Goal: Task Accomplishment & Management: Manage account settings

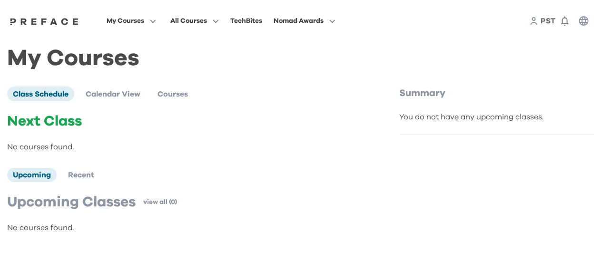
click at [324, 24] on span "Nomad Awards" at bounding box center [299, 20] width 50 height 11
click at [537, 19] on icon at bounding box center [534, 21] width 9 height 9
click at [569, 20] on icon "button" at bounding box center [564, 20] width 11 height 11
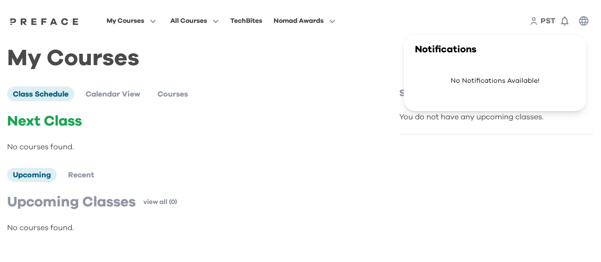
click at [585, 20] on icon "button" at bounding box center [583, 20] width 11 height 11
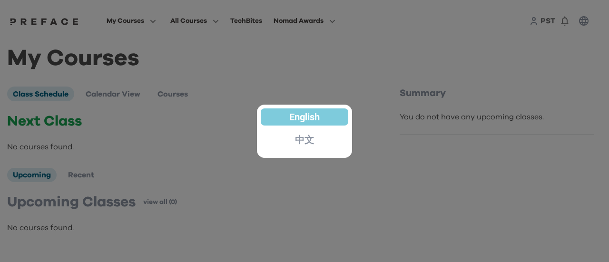
drag, startPoint x: 443, startPoint y: 98, endPoint x: 445, endPoint y: 93, distance: 5.5
click at [444, 96] on div at bounding box center [304, 131] width 609 height 262
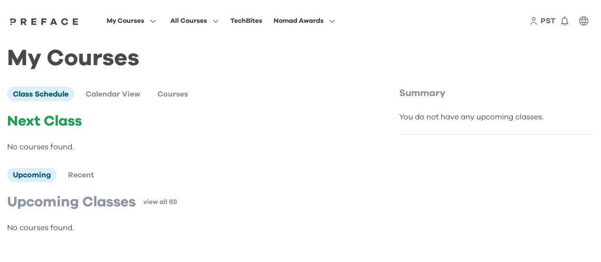
click at [543, 19] on span "PST" at bounding box center [548, 21] width 15 height 8
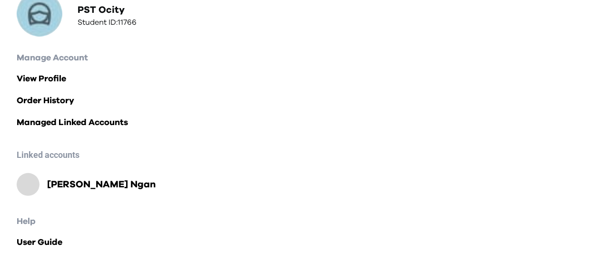
scroll to position [124, 0]
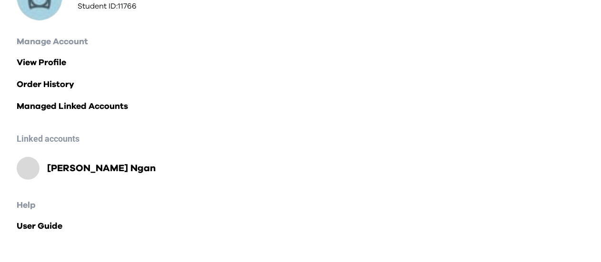
click at [75, 162] on h2 "Man Hui Ngan" at bounding box center [101, 168] width 109 height 13
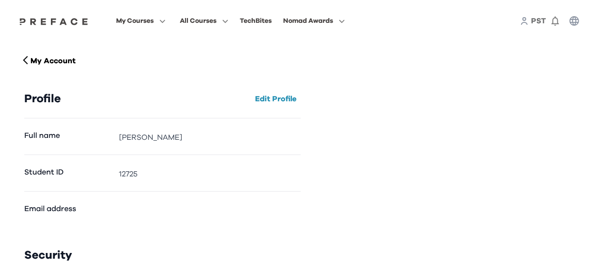
click at [540, 24] on span "PST" at bounding box center [538, 21] width 15 height 8
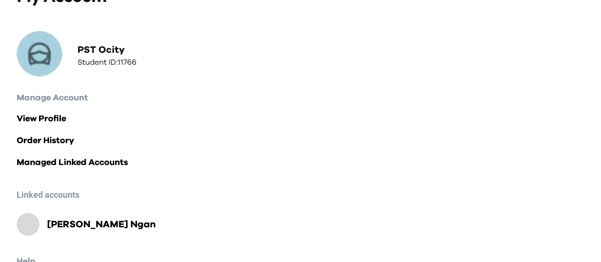
scroll to position [124, 0]
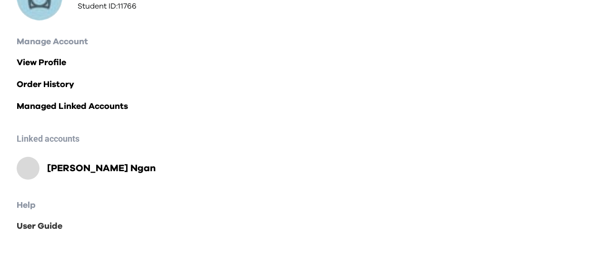
click at [47, 227] on link "User Guide" at bounding box center [301, 226] width 568 height 13
click at [87, 109] on link "Managed Linked Accounts" at bounding box center [301, 106] width 568 height 13
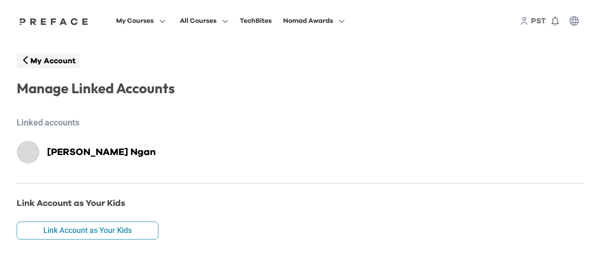
click at [51, 55] on p "My Account" at bounding box center [52, 60] width 45 height 11
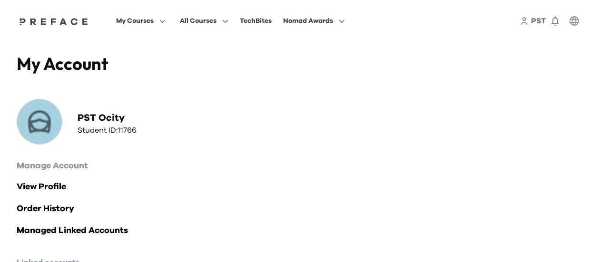
click at [37, 67] on h4 "My Account" at bounding box center [159, 63] width 284 height 21
click at [78, 102] on div "PST Ocity Student ID: 11766" at bounding box center [159, 123] width 284 height 49
click at [103, 118] on h2 "PST Ocity" at bounding box center [107, 117] width 59 height 13
click at [47, 52] on div "My Account PST Ocity Student ID: 11766 Manage Account View Profile Order Histor…" at bounding box center [301, 215] width 582 height 346
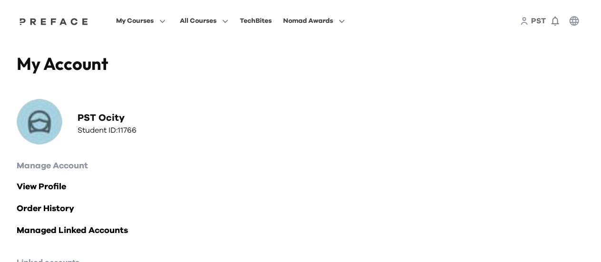
click at [32, 153] on div "My Account PST Ocity Student ID: 11766 Manage Account View Profile Order Histor…" at bounding box center [301, 215] width 582 height 346
click at [35, 132] on img at bounding box center [40, 122] width 46 height 46
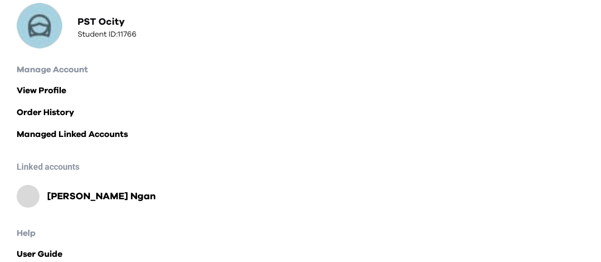
scroll to position [124, 0]
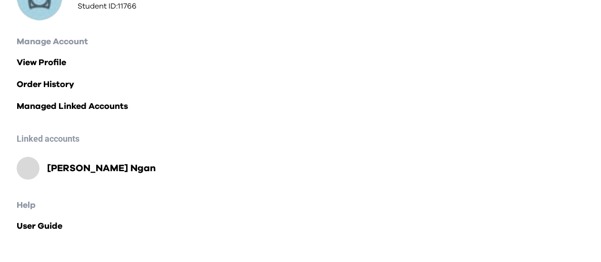
drag, startPoint x: 50, startPoint y: 192, endPoint x: 37, endPoint y: 171, distance: 24.8
click at [50, 191] on div "My Account PST Ocity Student ID: 11766 Manage Account View Profile Order Histor…" at bounding box center [301, 91] width 582 height 346
click at [24, 153] on div at bounding box center [301, 154] width 568 height 6
click at [31, 161] on div at bounding box center [28, 168] width 23 height 23
click at [68, 163] on h2 "Man Hui Ngan" at bounding box center [101, 168] width 109 height 13
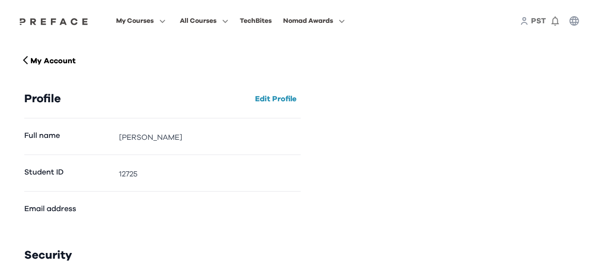
click at [73, 172] on dt "Student ID" at bounding box center [67, 173] width 87 height 13
click at [553, 23] on icon "button" at bounding box center [556, 22] width 8 height 10
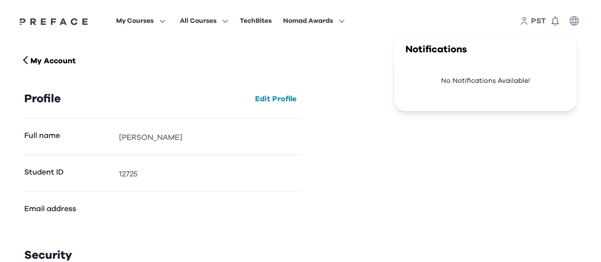
click at [574, 25] on icon "button" at bounding box center [575, 21] width 10 height 10
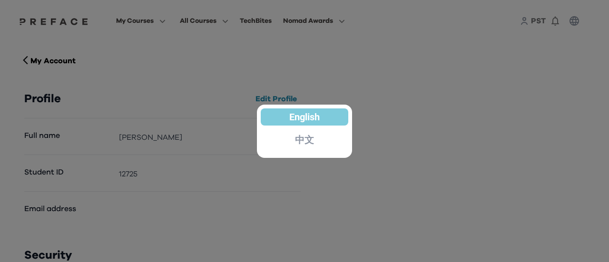
click at [326, 163] on div at bounding box center [304, 131] width 609 height 262
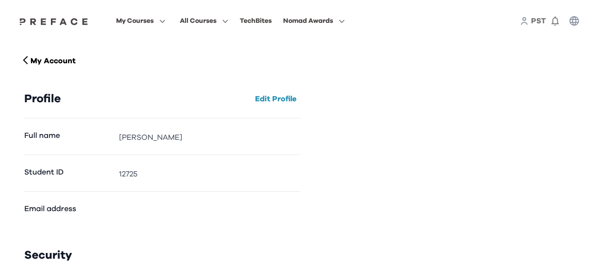
click at [552, 36] on div "My Courses All Courses TechBites Nomad Awards PST" at bounding box center [301, 21] width 582 height 42
click at [524, 23] on icon at bounding box center [524, 21] width 9 height 9
click at [529, 20] on div "PST" at bounding box center [552, 20] width 64 height 19
click at [533, 24] on span "PST" at bounding box center [538, 21] width 15 height 8
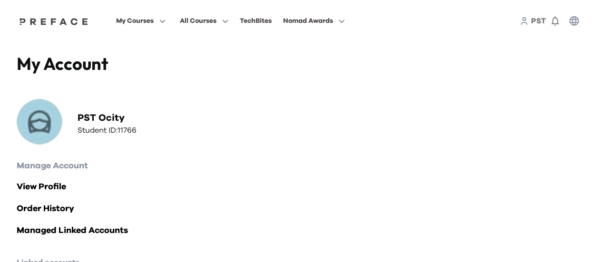
click at [536, 23] on span "PST" at bounding box center [538, 21] width 15 height 8
click at [52, 191] on link "View Profile" at bounding box center [301, 186] width 568 height 13
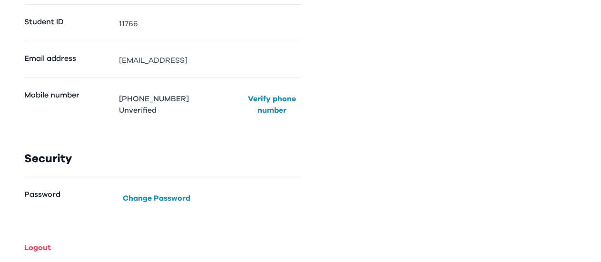
scroll to position [154, 0]
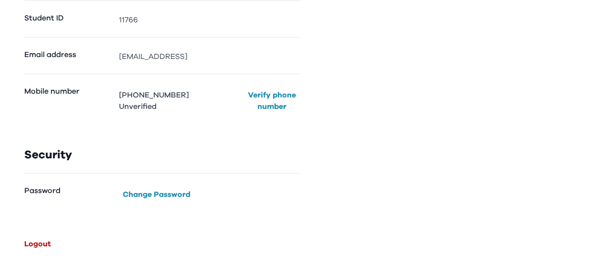
click at [37, 246] on button "Logout" at bounding box center [37, 244] width 34 height 15
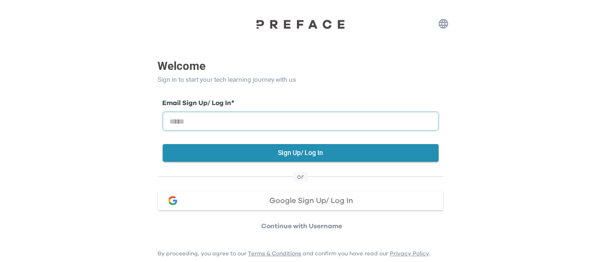
click at [221, 118] on input "email" at bounding box center [301, 121] width 276 height 19
paste input "**********"
type input "**********"
click at [296, 157] on button "Sign Up/ Log In" at bounding box center [301, 153] width 276 height 18
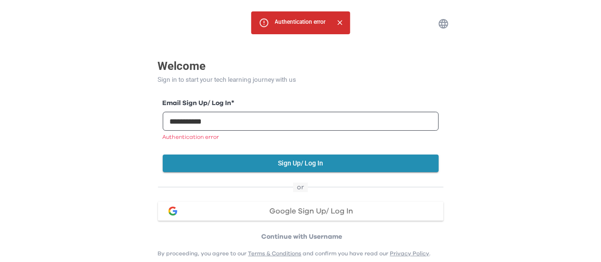
click at [296, 240] on div "By proceeding, you agree to our Terms & Conditions and confirm you have read ou…" at bounding box center [294, 250] width 273 height 24
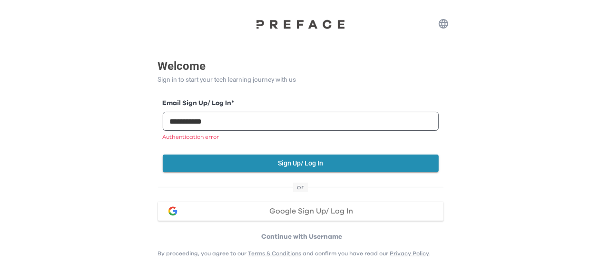
click at [300, 237] on p "Continue with Username" at bounding box center [302, 237] width 283 height 10
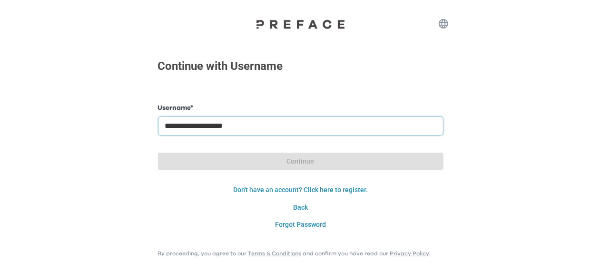
click at [234, 120] on input "**********" at bounding box center [301, 126] width 286 height 19
paste input "**********"
drag, startPoint x: 311, startPoint y: 126, endPoint x: 3, endPoint y: 124, distance: 308.4
click at [3, 124] on div "**********" at bounding box center [300, 117] width 601 height 234
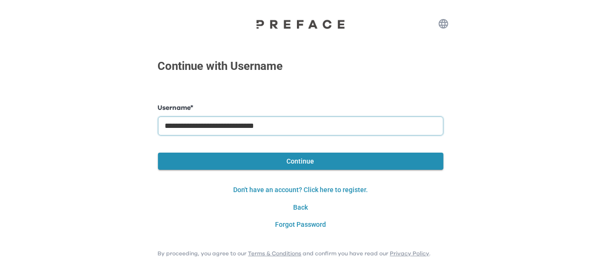
paste input "text"
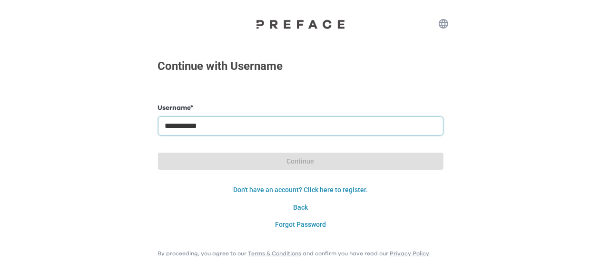
type input "**********"
click at [169, 158] on form "**********" at bounding box center [301, 168] width 286 height 130
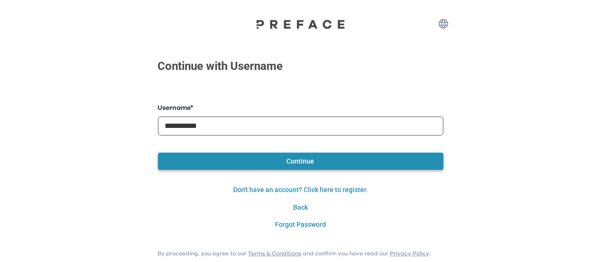
click at [306, 163] on button "Continue" at bounding box center [301, 162] width 286 height 18
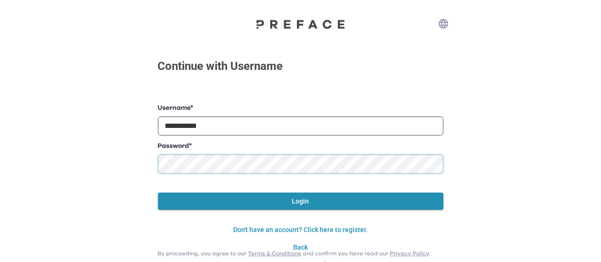
click at [0, 166] on div "**********" at bounding box center [300, 137] width 601 height 274
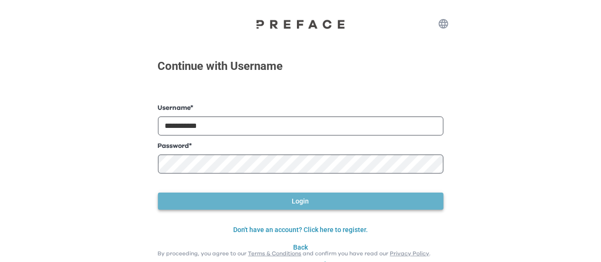
click at [235, 200] on button "Login" at bounding box center [301, 202] width 286 height 18
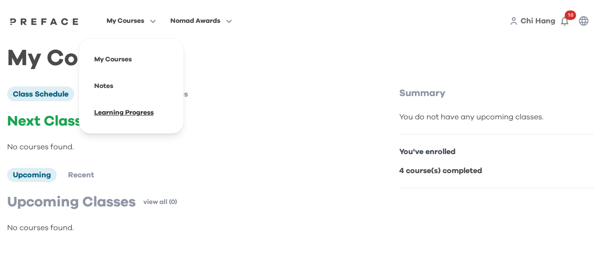
click at [115, 106] on span at bounding box center [131, 112] width 89 height 27
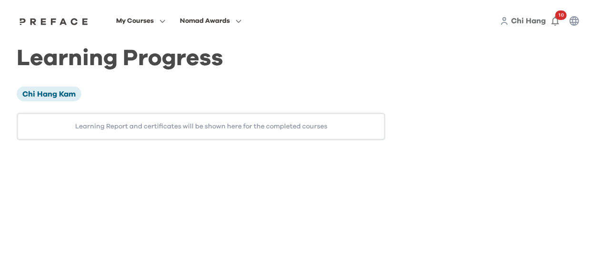
click at [232, 121] on div "Learning Report and certificates will be shown here for the completed courses" at bounding box center [201, 127] width 369 height 28
click at [286, 132] on div "Learning Report and certificates will be shown here for the completed courses" at bounding box center [201, 127] width 369 height 28
click at [290, 130] on div "Learning Report and certificates will be shown here for the completed courses" at bounding box center [201, 127] width 369 height 28
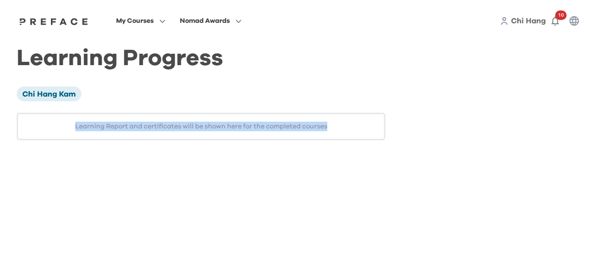
click at [290, 130] on div "Learning Report and certificates will be shown here for the completed courses" at bounding box center [201, 127] width 369 height 28
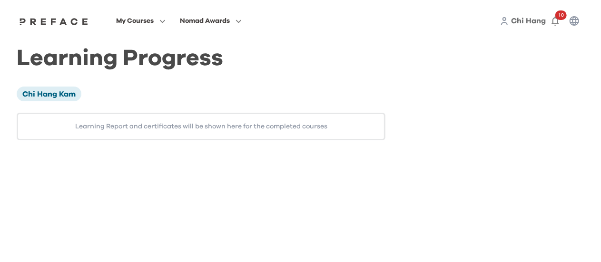
click at [282, 89] on div "Chi Hang Kam" at bounding box center [201, 94] width 369 height 14
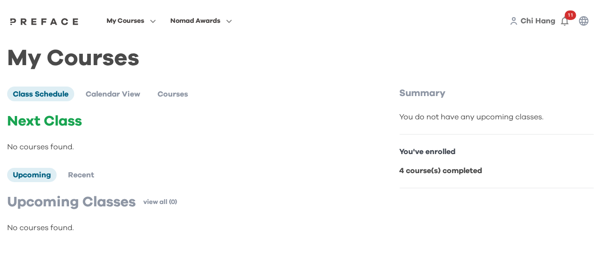
click at [128, 26] on span "My Courses" at bounding box center [126, 20] width 38 height 11
click at [128, 23] on span "My Courses" at bounding box center [126, 20] width 38 height 11
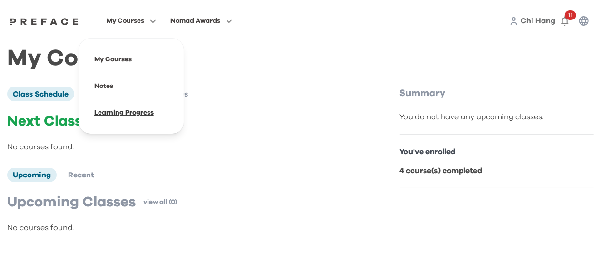
click at [114, 118] on span at bounding box center [131, 112] width 89 height 27
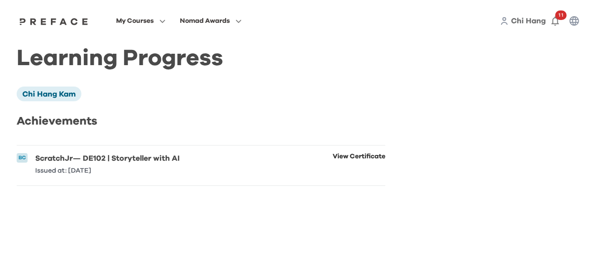
click at [337, 159] on link "View Certificate" at bounding box center [359, 163] width 53 height 21
